Goal: Check status: Check status

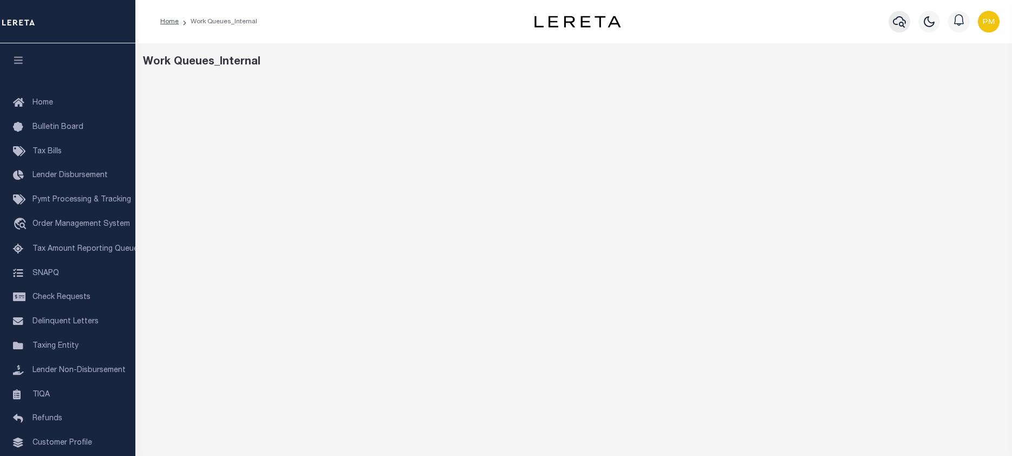
click at [898, 21] on icon "button" at bounding box center [899, 21] width 13 height 13
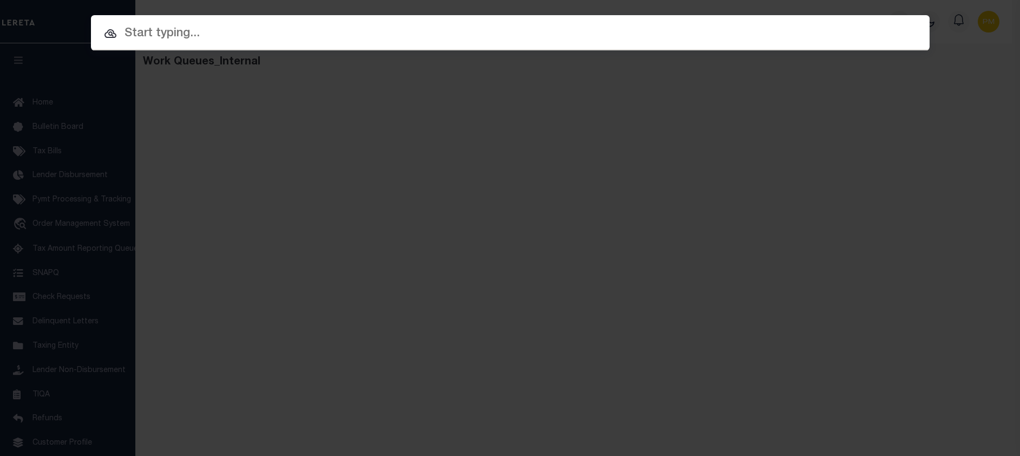
paste input "11443703"
type input "11443703"
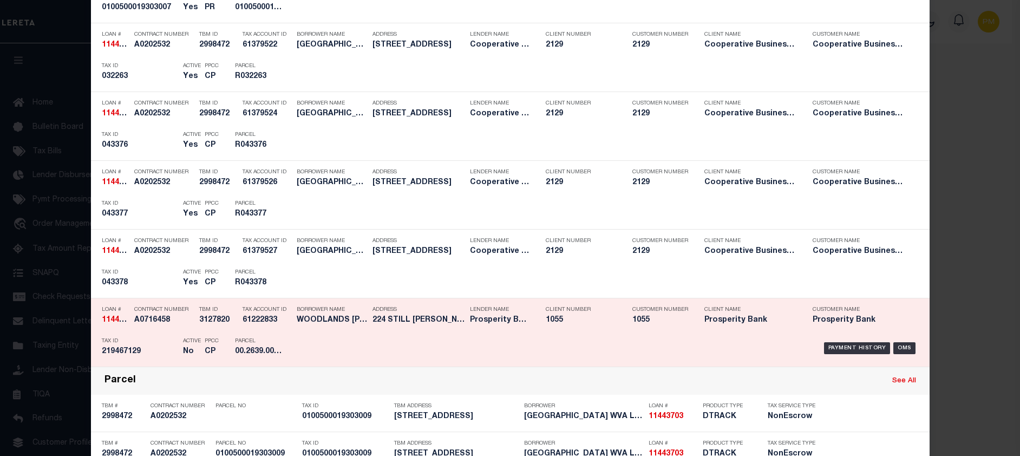
scroll to position [975, 0]
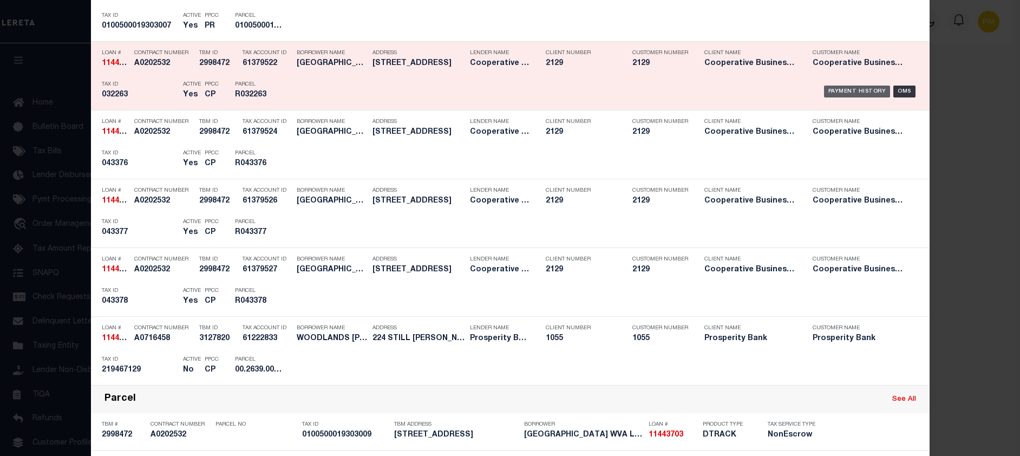
click at [850, 92] on div "Payment History" at bounding box center [857, 92] width 67 height 12
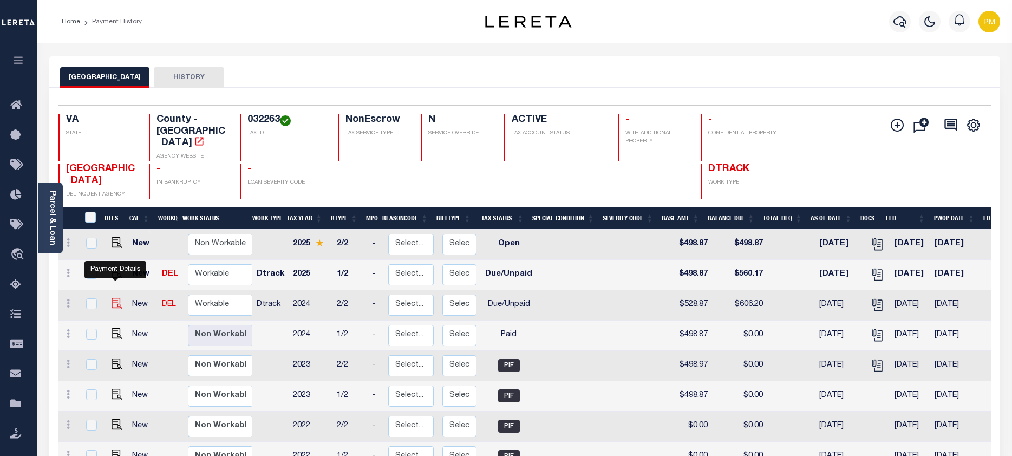
click at [115, 298] on img "" at bounding box center [117, 303] width 11 height 11
checkbox input "true"
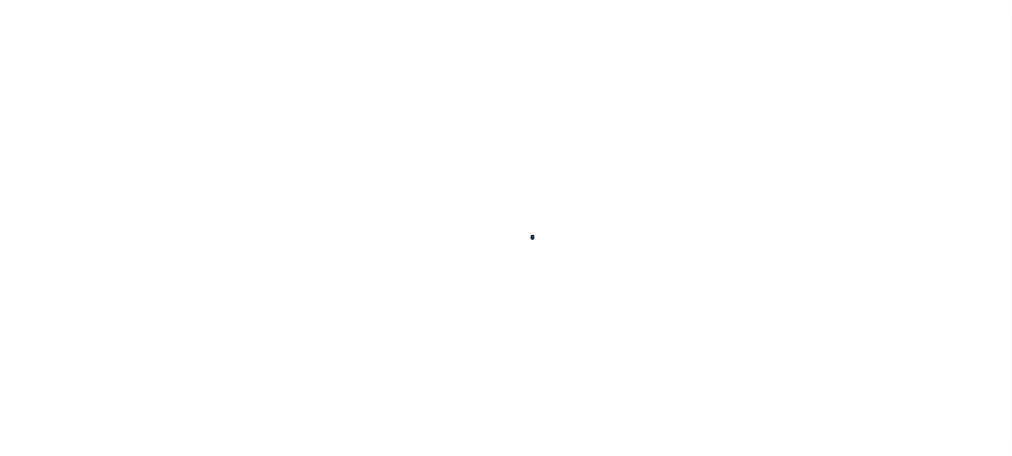
checkbox input "false"
type input "[DATE]"
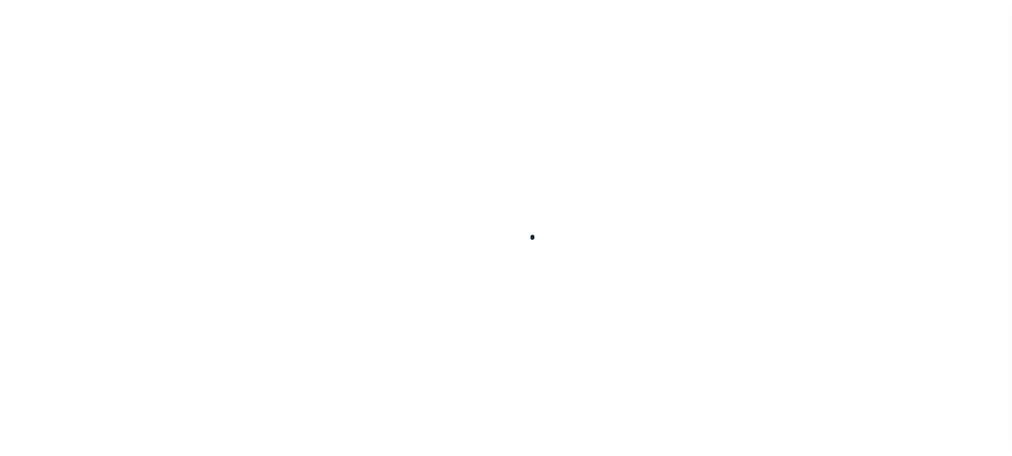
select select "DUE"
type input "$528.87"
type input "$49.89"
type input "$27.44"
type input "$606.2"
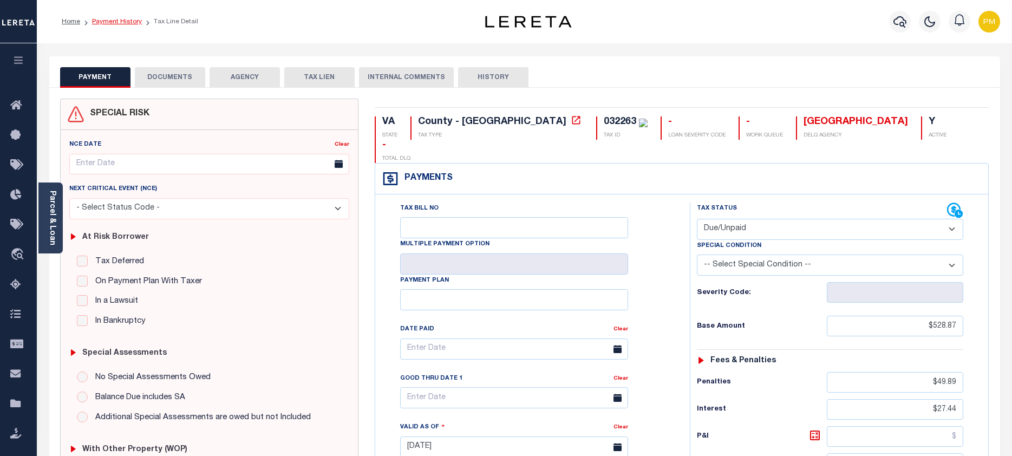
click at [109, 21] on link "Payment History" at bounding box center [117, 21] width 50 height 6
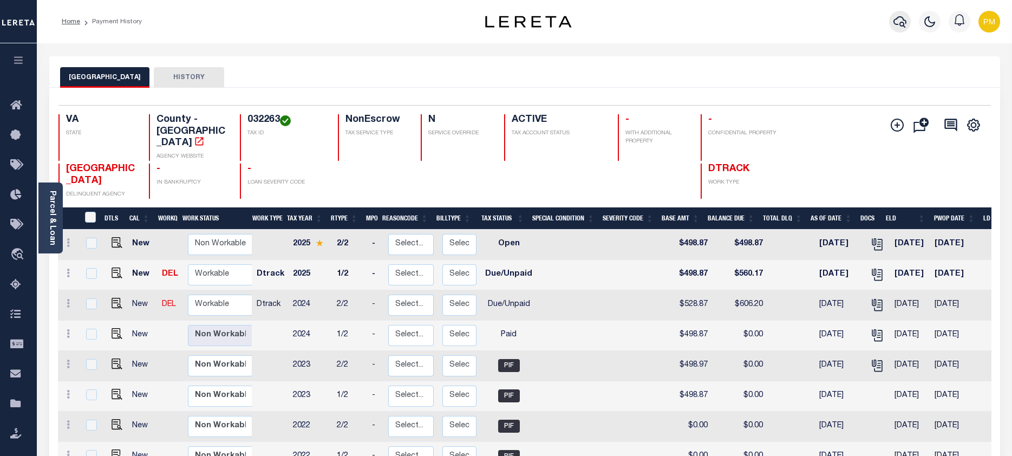
click at [898, 22] on icon "button" at bounding box center [900, 21] width 13 height 13
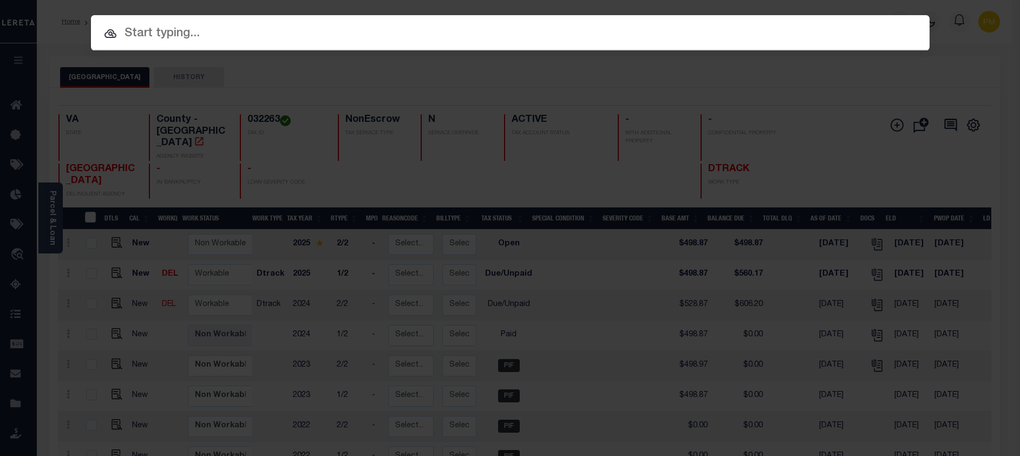
paste input "11443703"
type input "11443703"
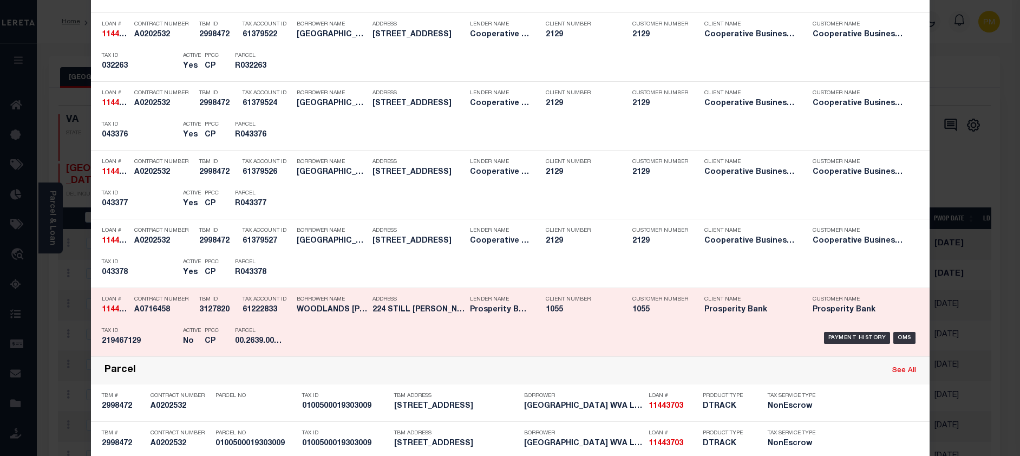
scroll to position [1029, 0]
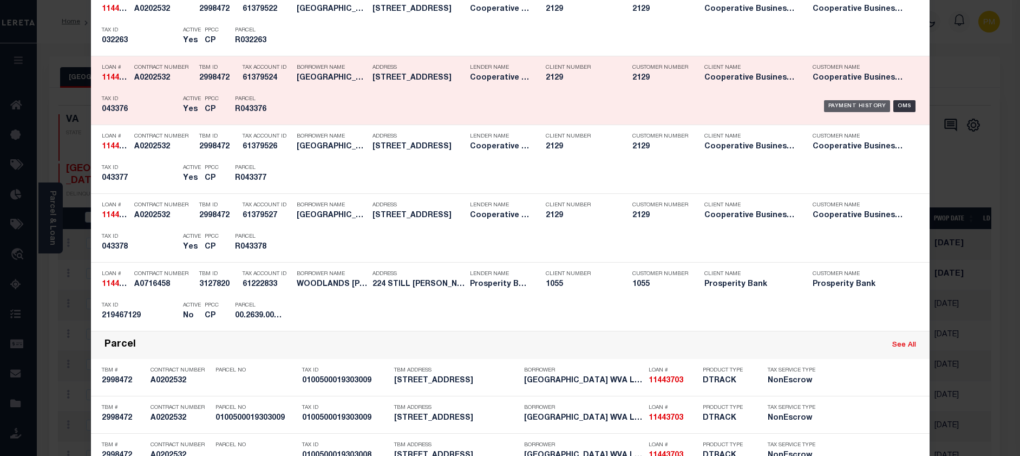
click at [832, 105] on div "Payment History" at bounding box center [857, 106] width 67 height 12
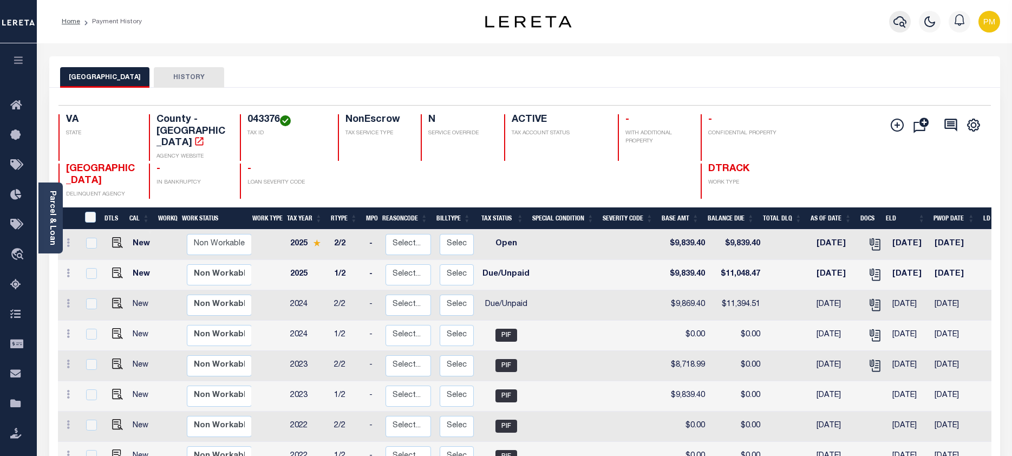
click at [898, 23] on icon "button" at bounding box center [900, 21] width 13 height 13
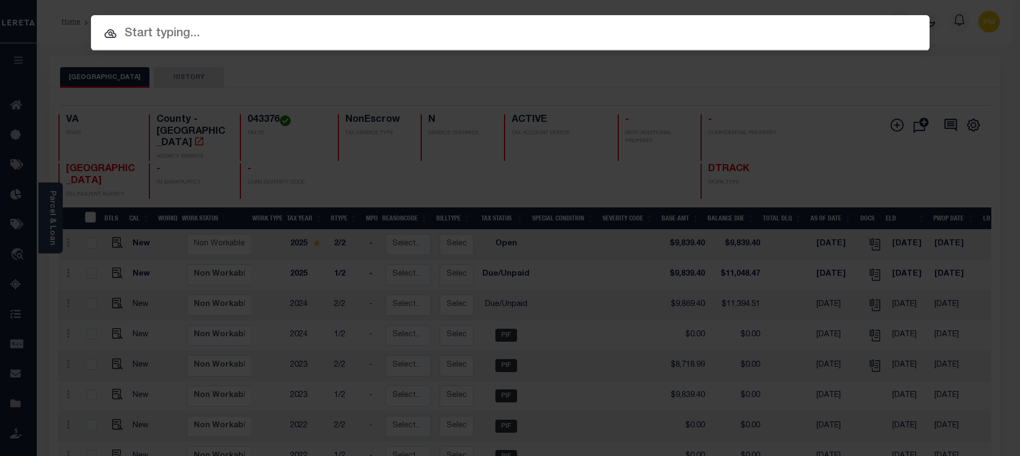
paste input "11443703"
type input "11443703"
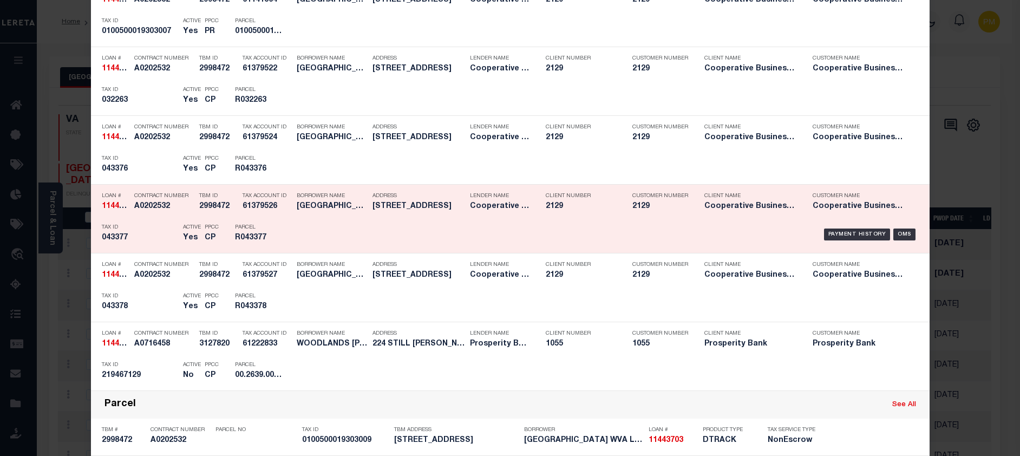
scroll to position [1029, 0]
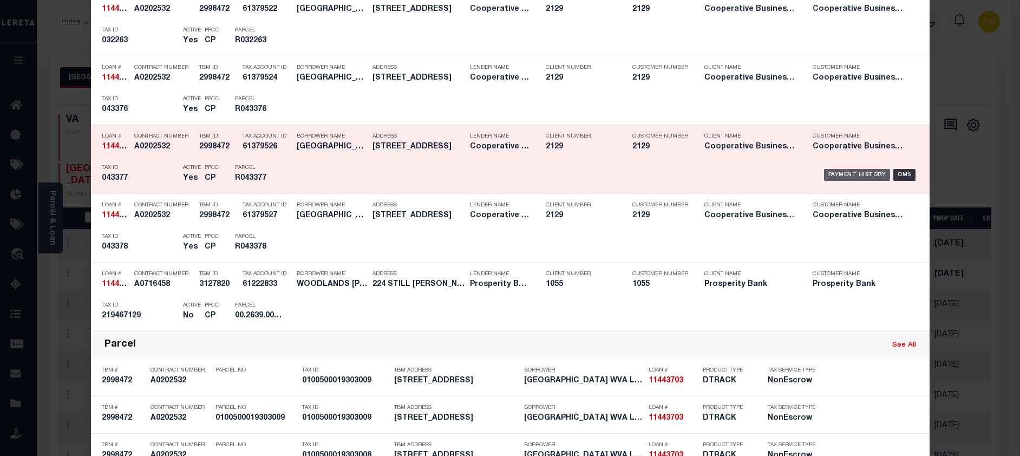
click at [842, 178] on div "Payment History" at bounding box center [857, 175] width 67 height 12
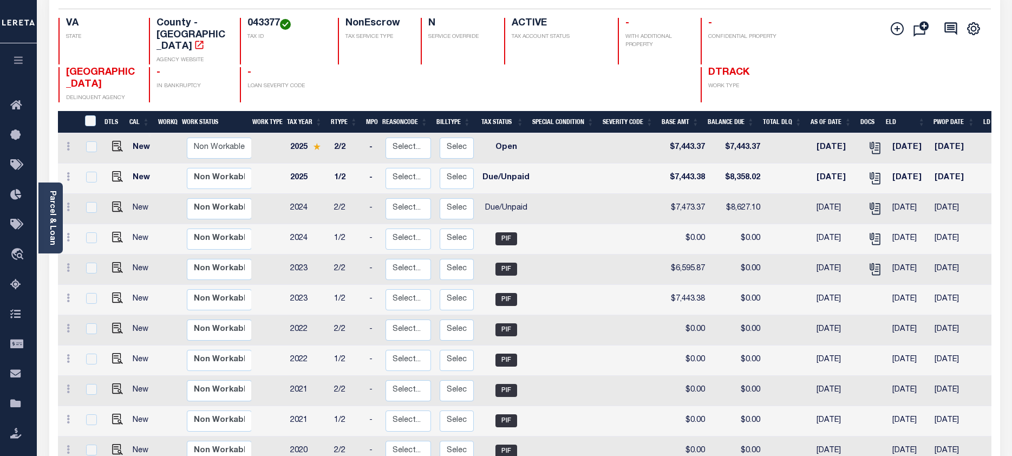
scroll to position [108, 0]
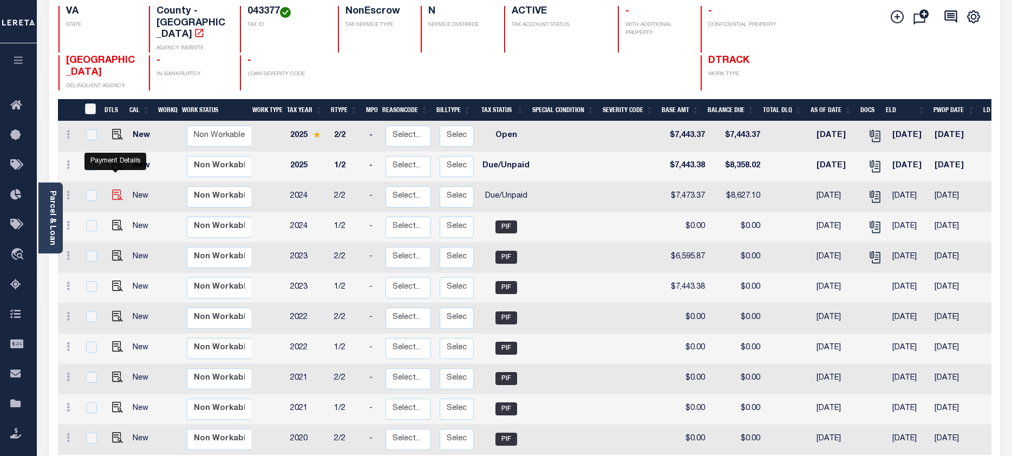
click at [113, 190] on img "" at bounding box center [117, 195] width 11 height 11
checkbox input "true"
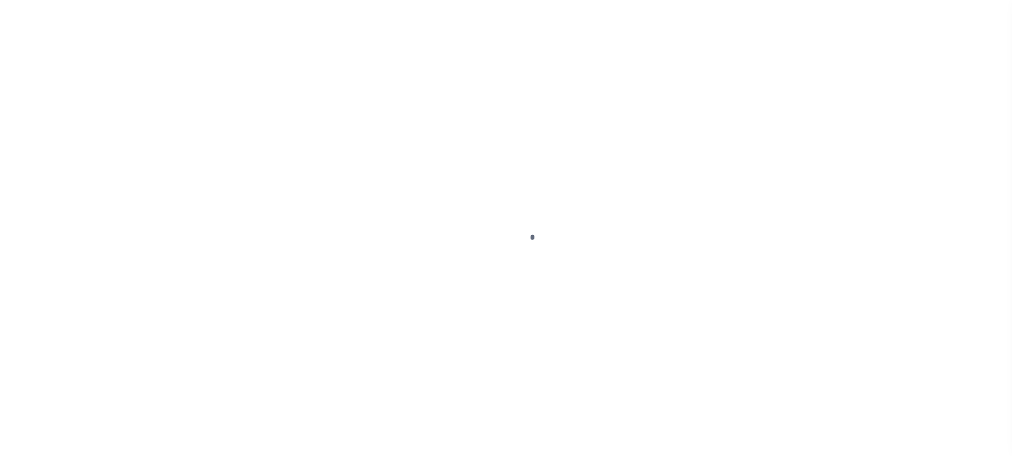
select select "DUE"
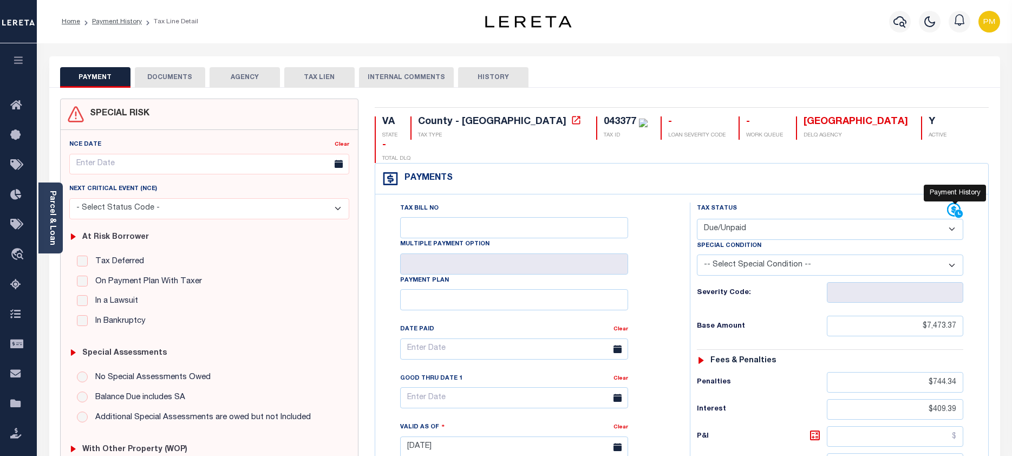
click at [952, 203] on icon at bounding box center [955, 211] width 16 height 16
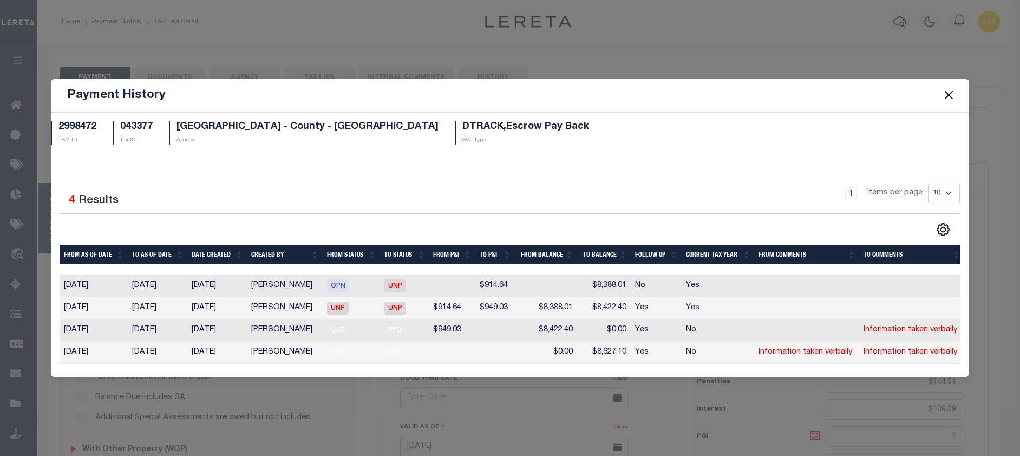
click at [949, 90] on button "Close" at bounding box center [949, 95] width 14 height 14
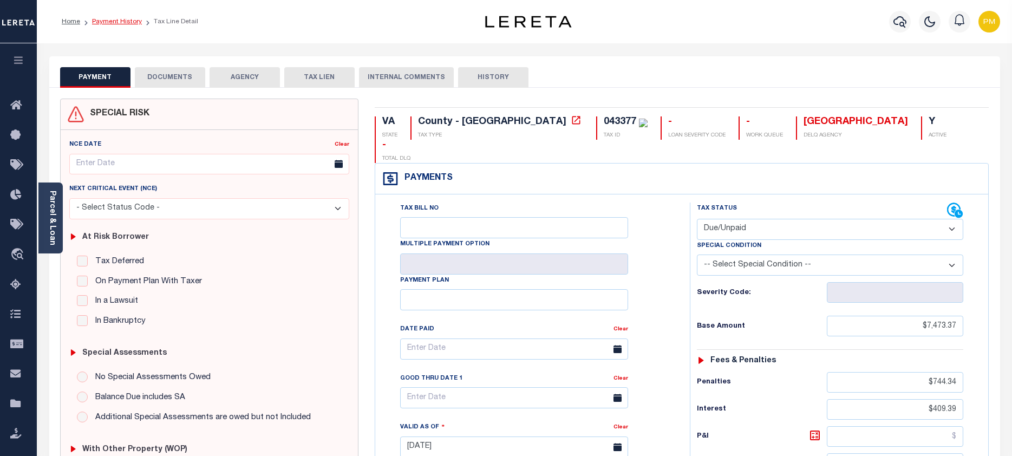
click at [109, 21] on link "Payment History" at bounding box center [117, 21] width 50 height 6
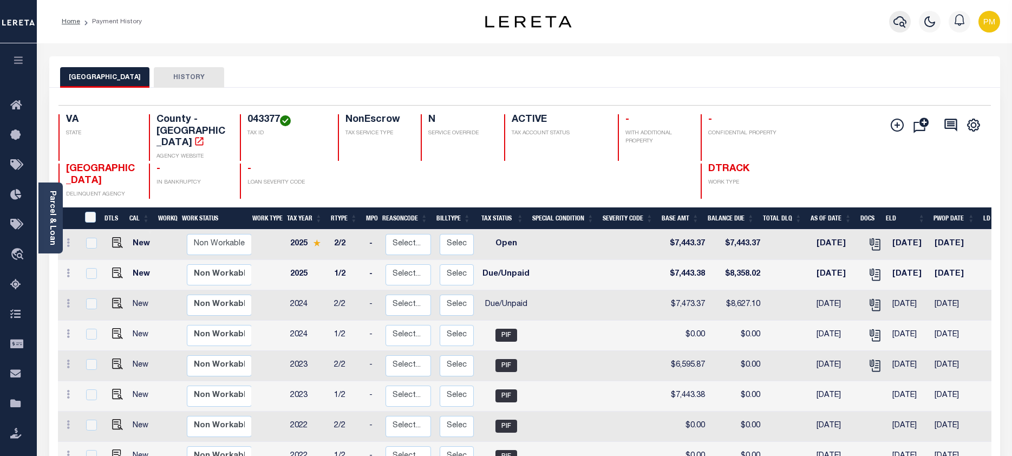
click at [903, 23] on icon "button" at bounding box center [900, 21] width 13 height 11
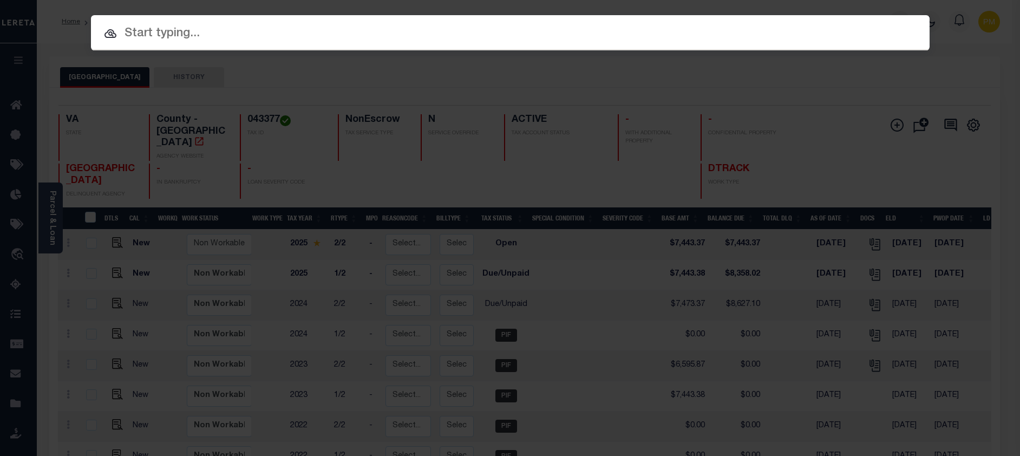
click at [134, 32] on input "text" at bounding box center [510, 33] width 839 height 19
paste input "11443703"
type input "11443703"
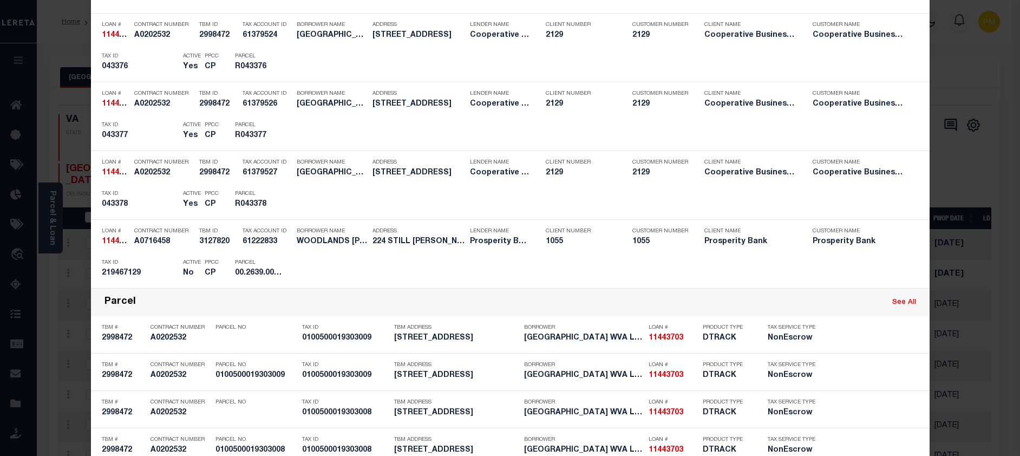
scroll to position [1083, 0]
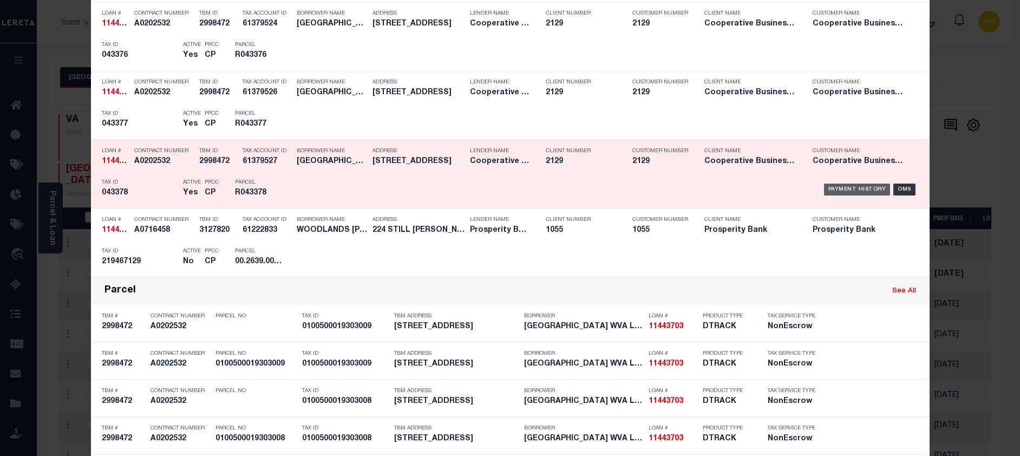
click at [857, 190] on div "Payment History" at bounding box center [857, 190] width 67 height 12
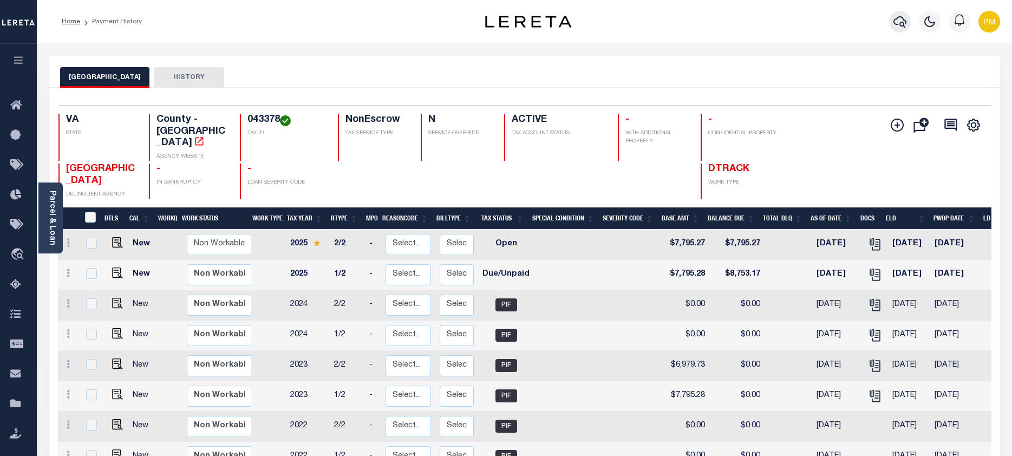
click at [902, 20] on icon "button" at bounding box center [900, 21] width 13 height 13
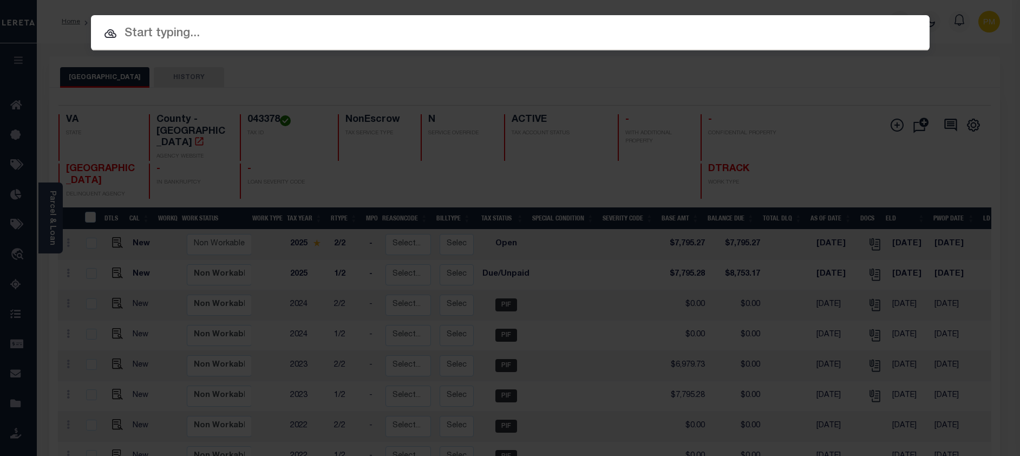
paste input "11443703"
type input "11443703"
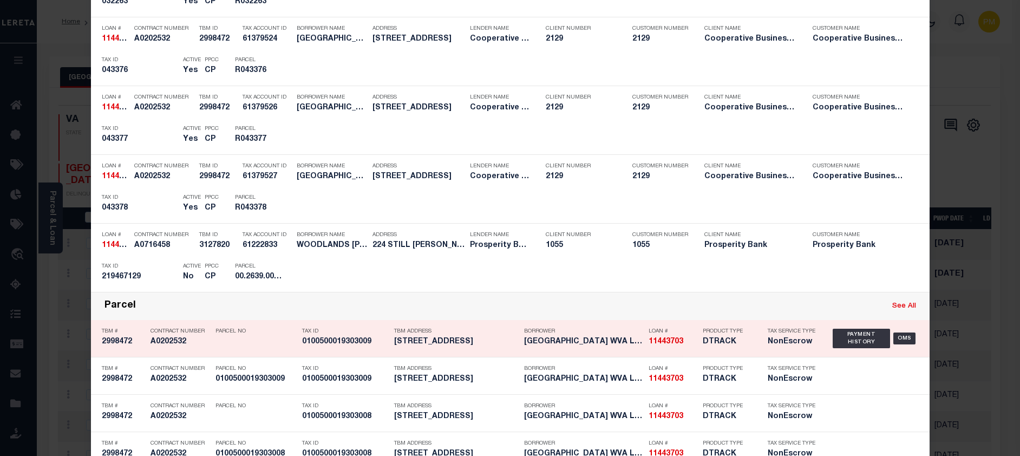
scroll to position [1083, 0]
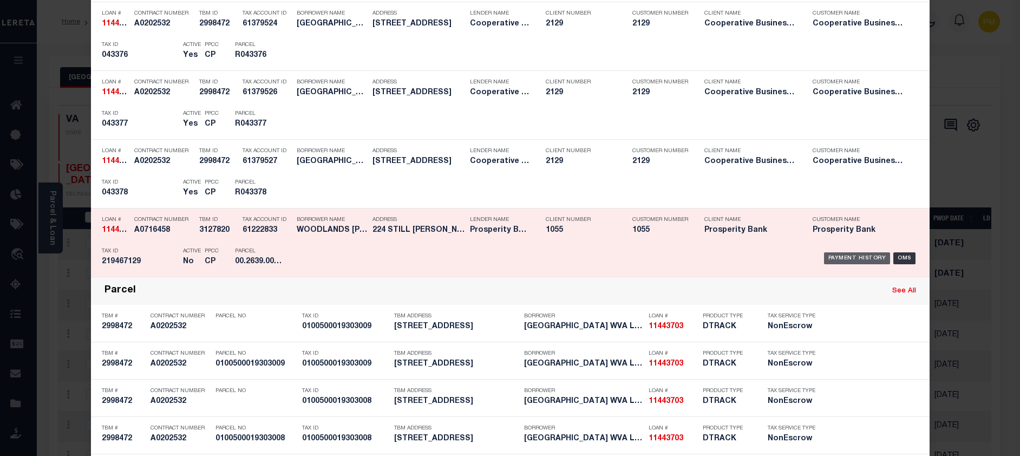
click at [842, 260] on div "Payment History" at bounding box center [857, 258] width 67 height 12
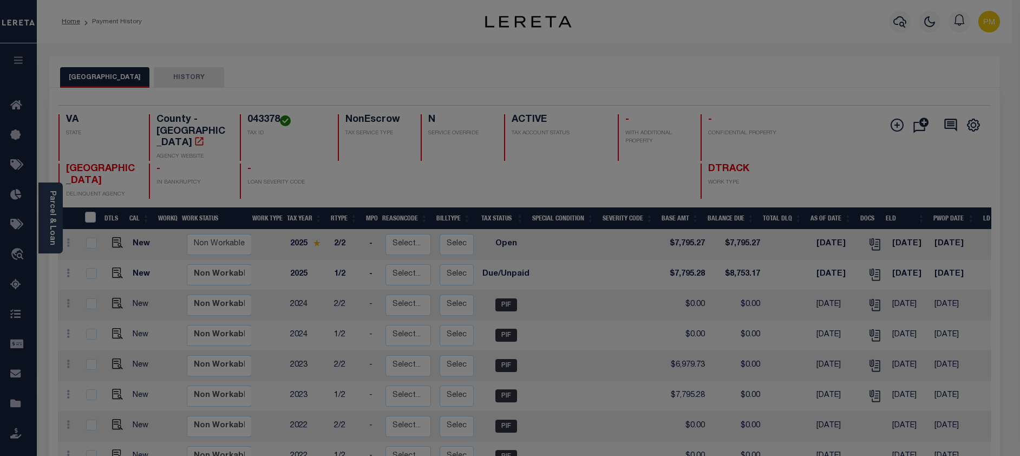
scroll to position [0, 0]
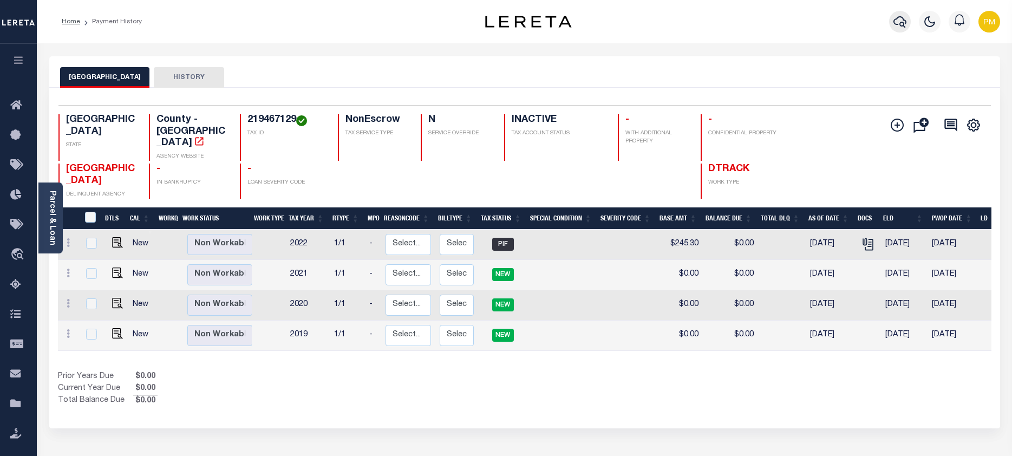
click at [904, 25] on icon "button" at bounding box center [900, 21] width 13 height 11
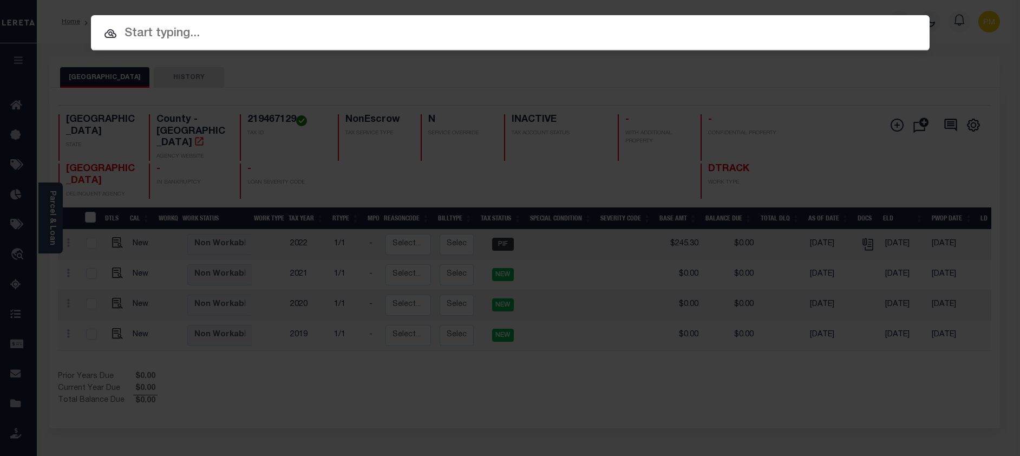
paste input "11443703"
type input "11443703"
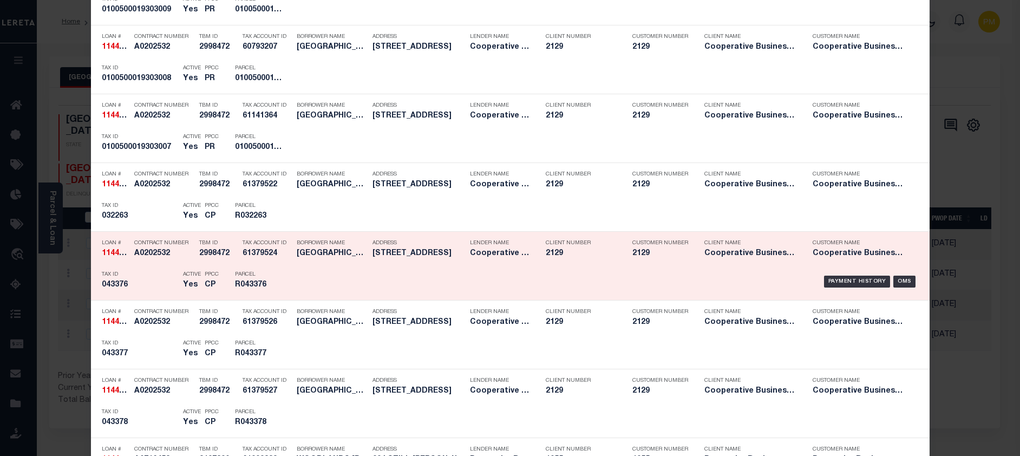
scroll to position [975, 0]
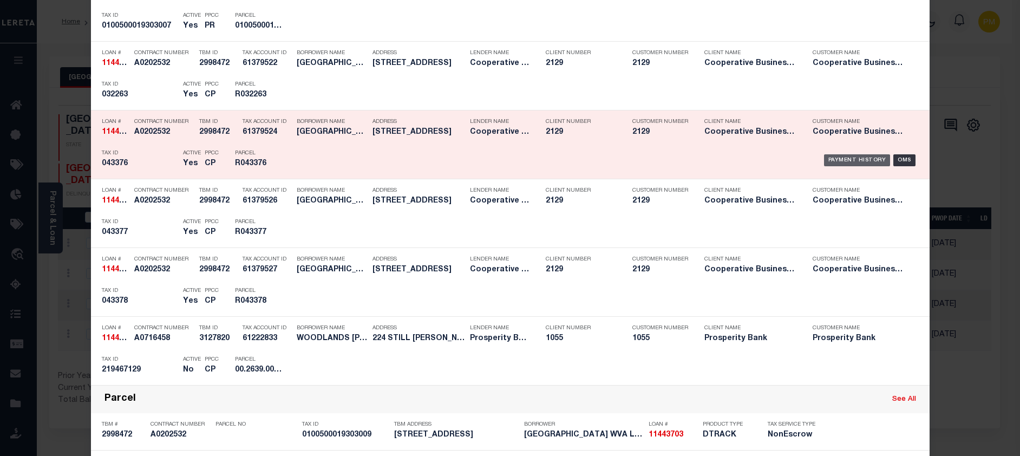
click at [849, 162] on div "Payment History" at bounding box center [857, 160] width 67 height 12
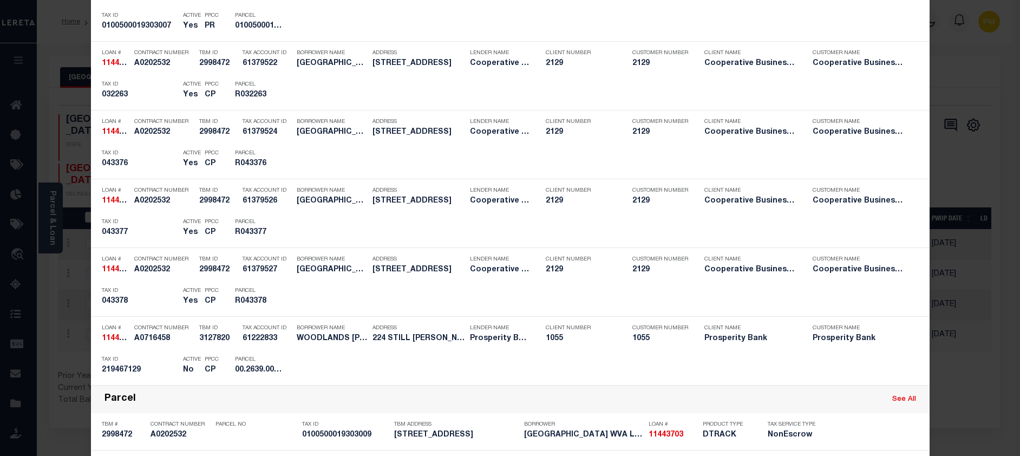
scroll to position [0, 0]
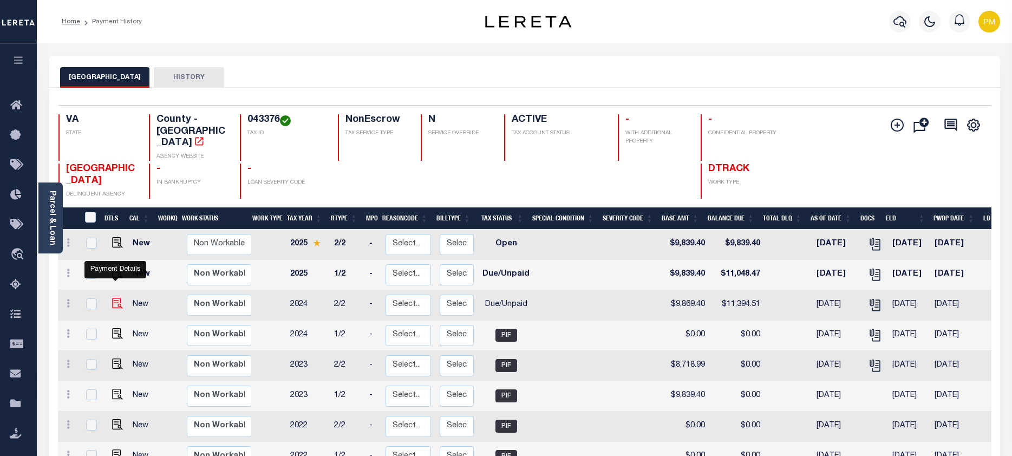
click at [116, 298] on img "" at bounding box center [117, 303] width 11 height 11
checkbox input "true"
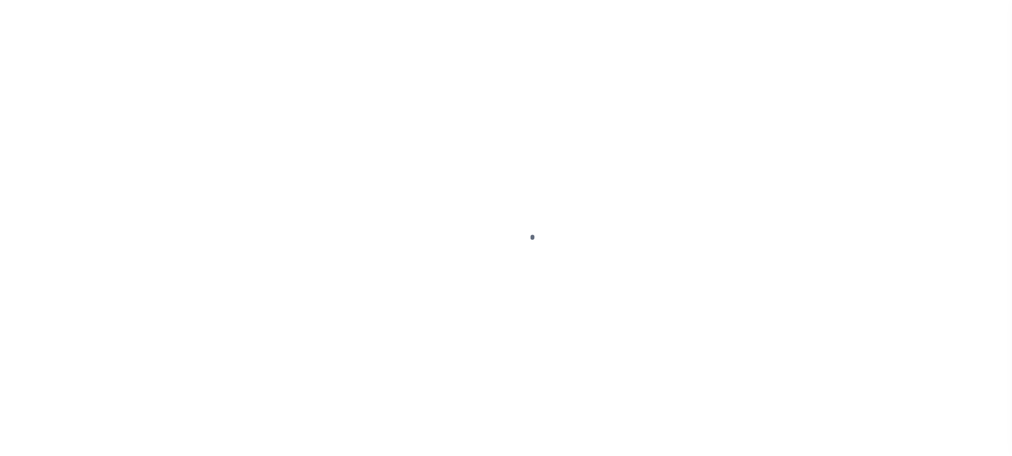
select select "DUE"
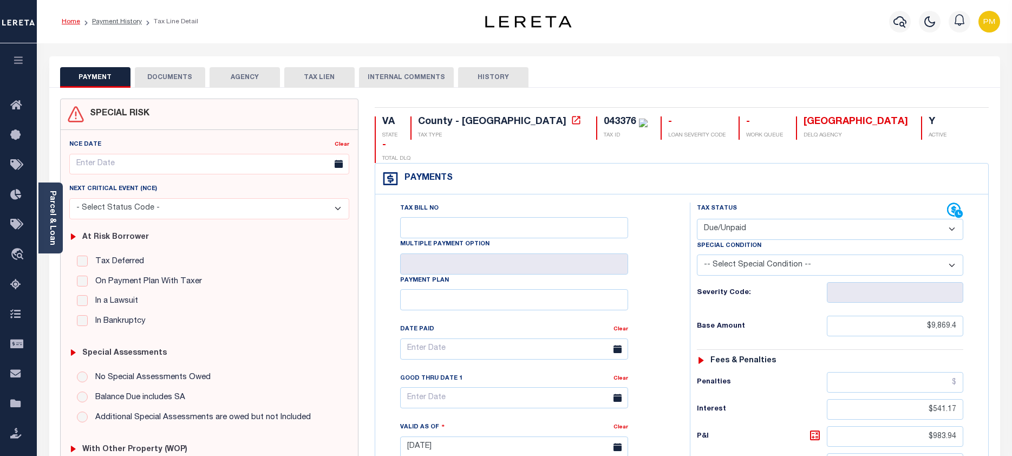
click at [75, 21] on link "Home" at bounding box center [71, 21] width 18 height 6
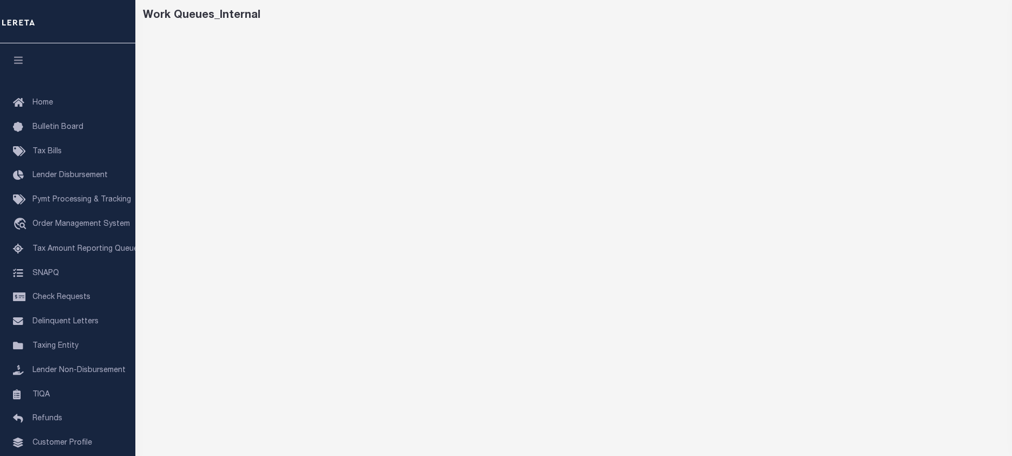
scroll to position [61, 0]
click at [679, 14] on div "Work Queues_Internal" at bounding box center [573, 300] width 877 height 637
